Goal: Task Accomplishment & Management: Manage account settings

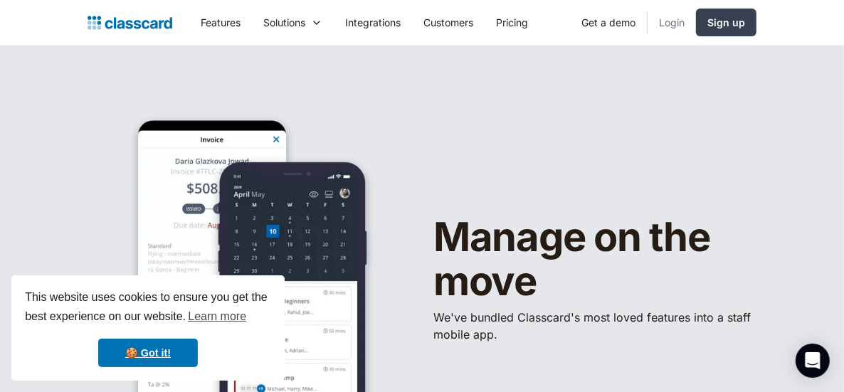
click at [669, 21] on link "Login" at bounding box center [671, 22] width 48 height 32
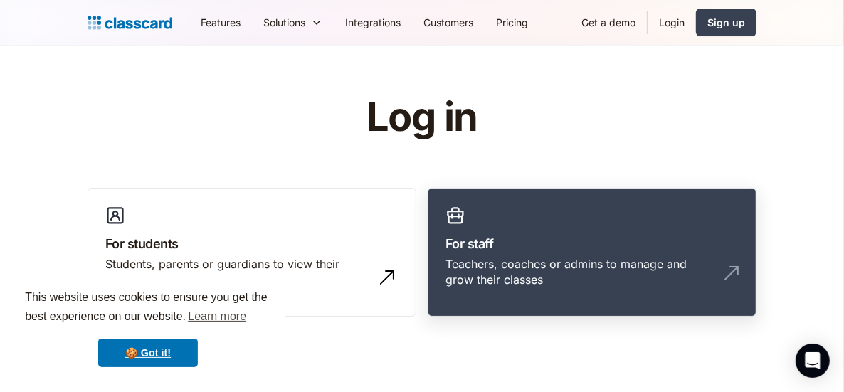
click at [568, 228] on link "For staff Teachers, coaches or admins to manage and grow their classes" at bounding box center [592, 252] width 329 height 129
